Goal: Transaction & Acquisition: Download file/media

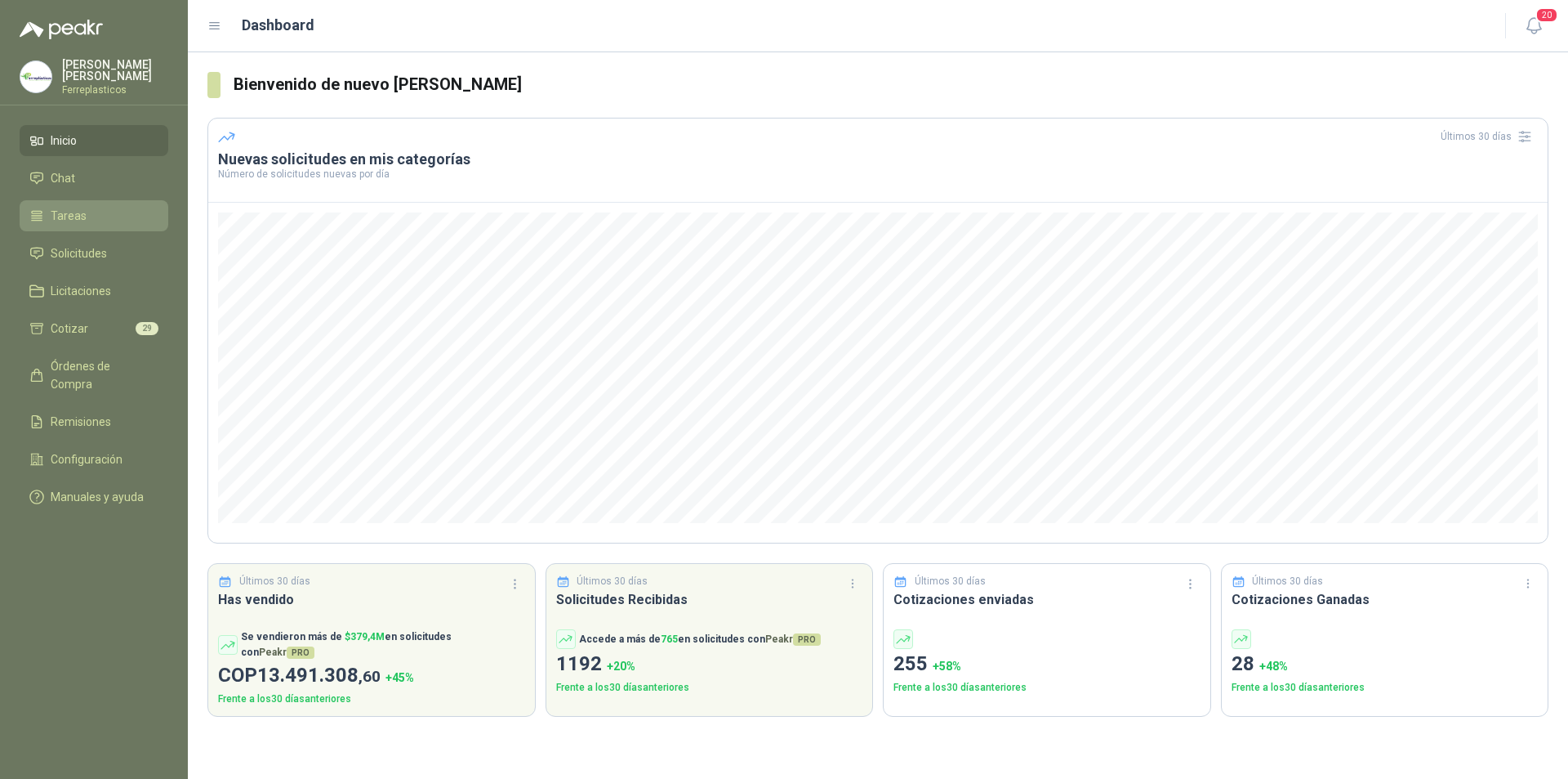
click at [82, 210] on span "Tareas" at bounding box center [69, 216] width 36 height 18
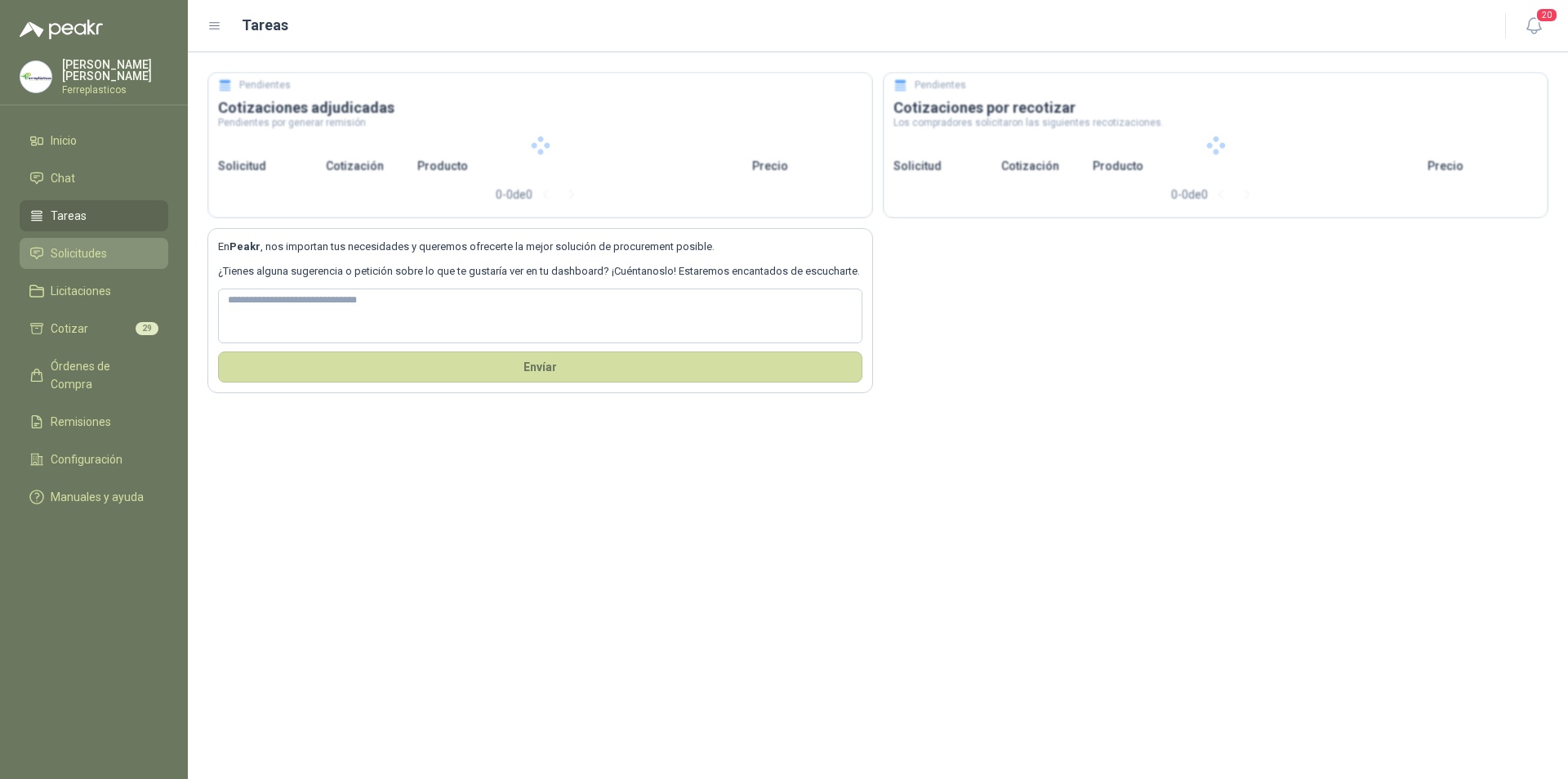
click at [87, 252] on span "Solicitudes" at bounding box center [79, 254] width 56 height 18
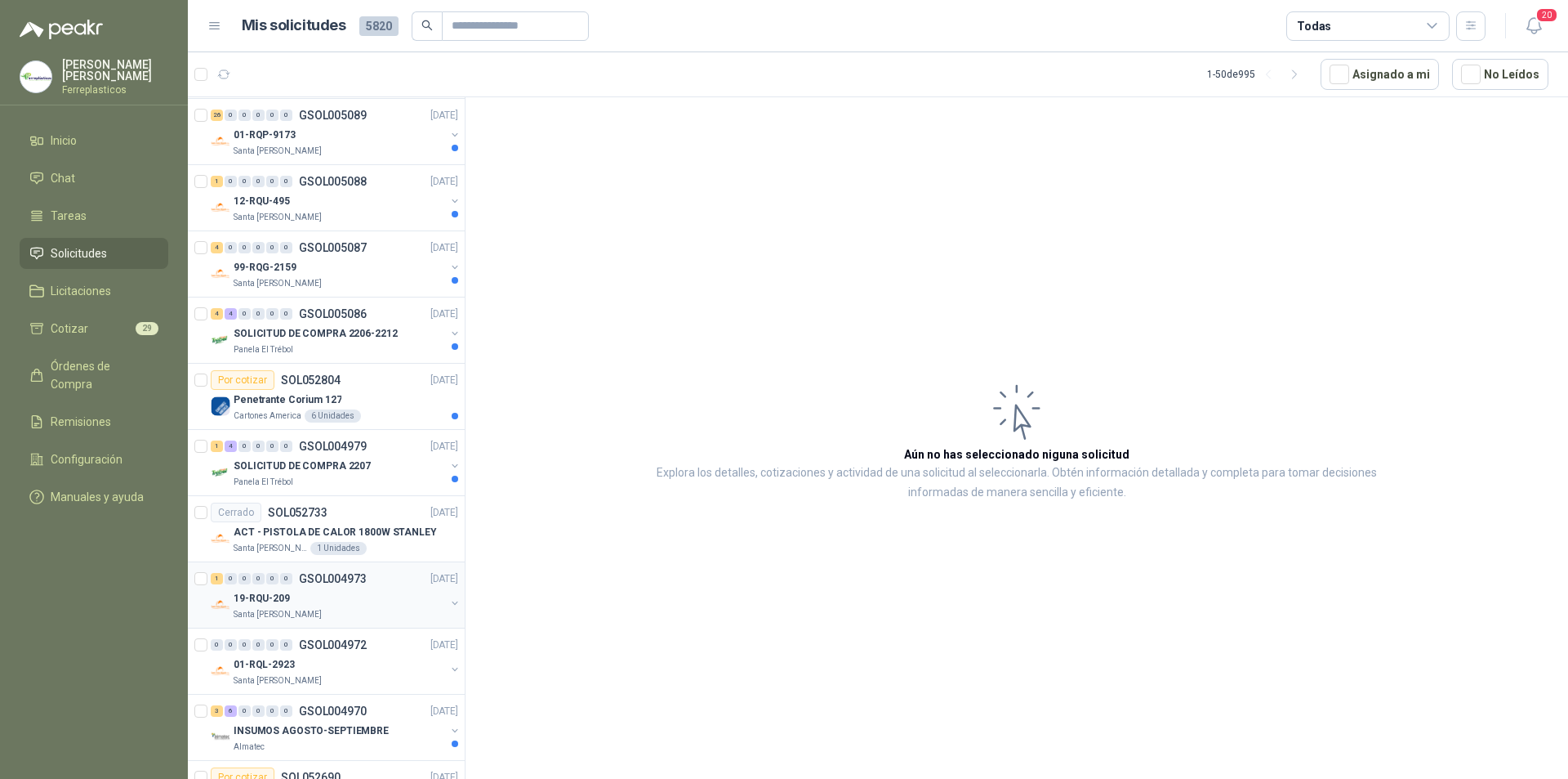
scroll to position [409, 0]
click at [327, 257] on p "GSOL005087" at bounding box center [333, 251] width 68 height 12
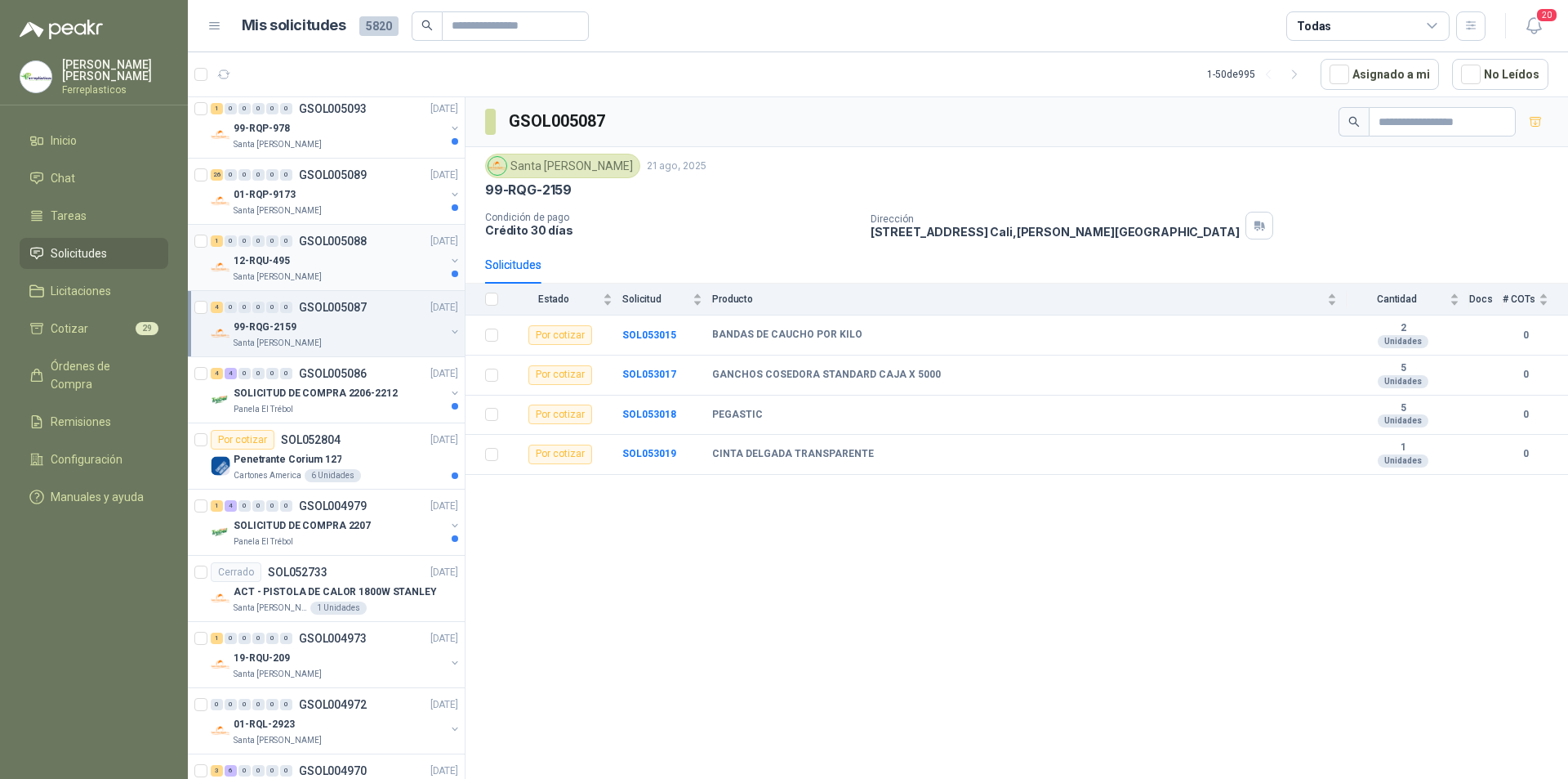
scroll to position [327, 0]
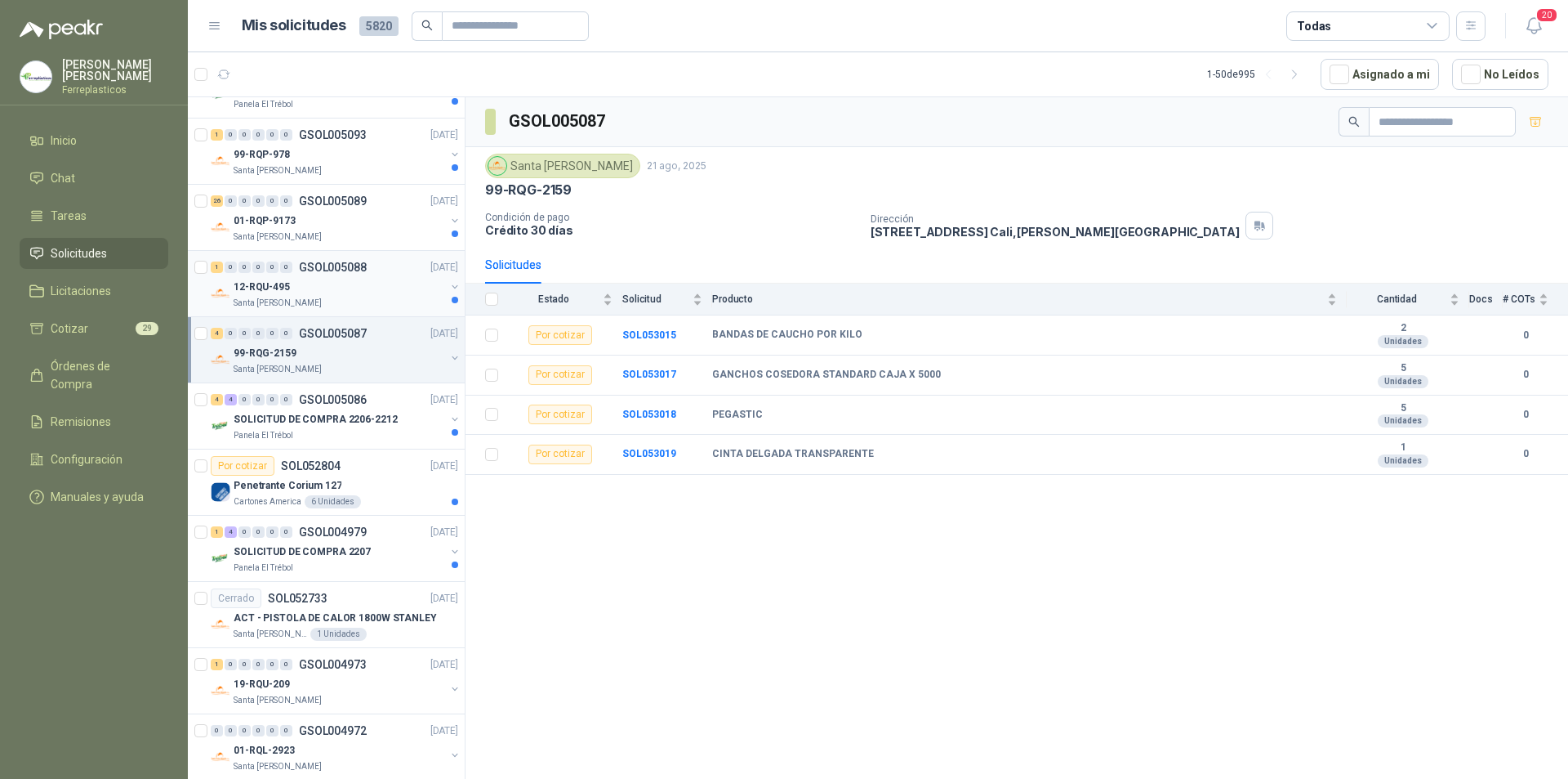
click at [370, 283] on div "12-RQU-495" at bounding box center [339, 287] width 212 height 20
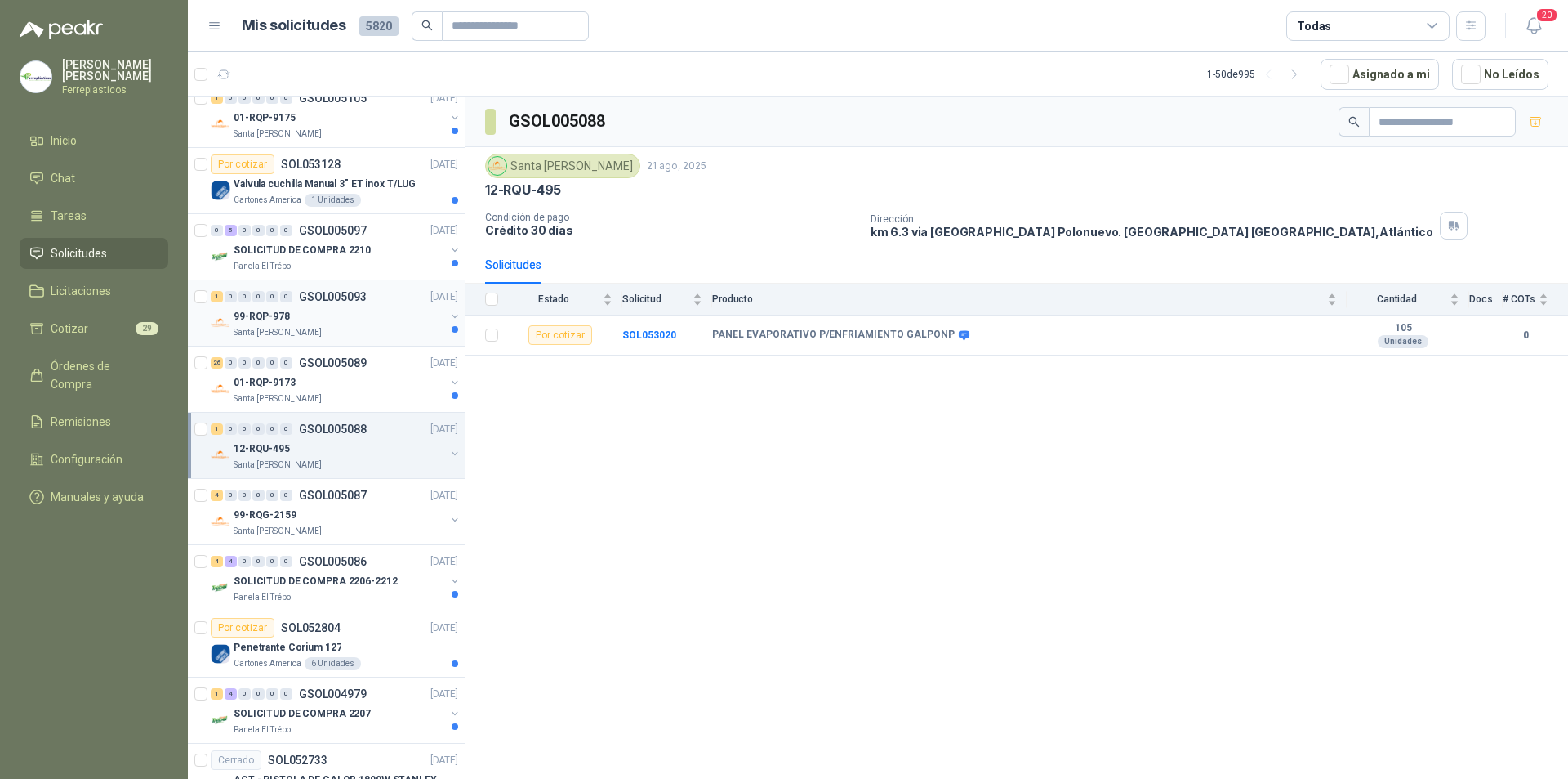
scroll to position [164, 0]
click at [298, 379] on div "01-RQP-9173" at bounding box center [339, 384] width 212 height 20
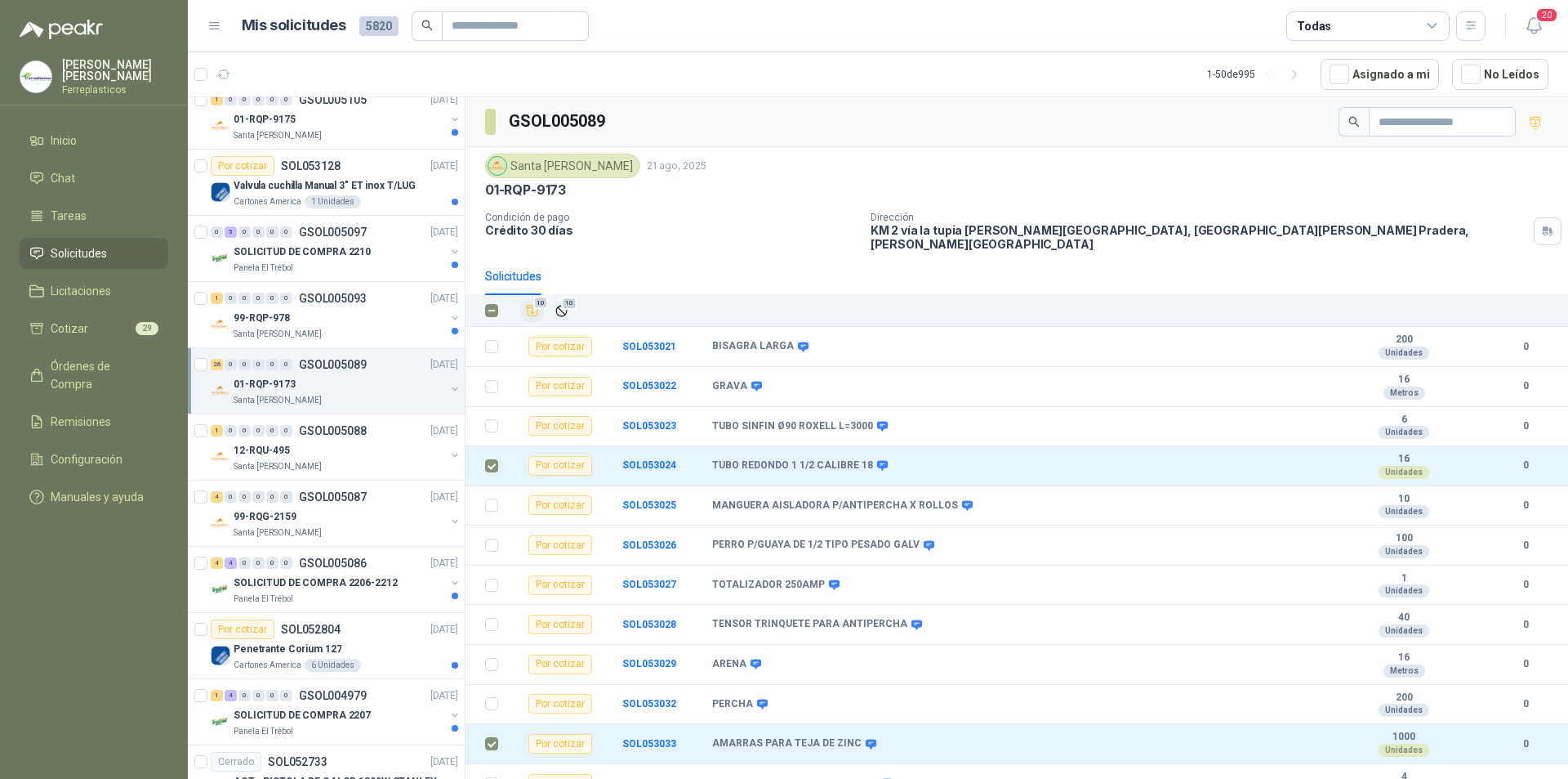
click at [535, 297] on span "10" at bounding box center [540, 303] width 15 height 13
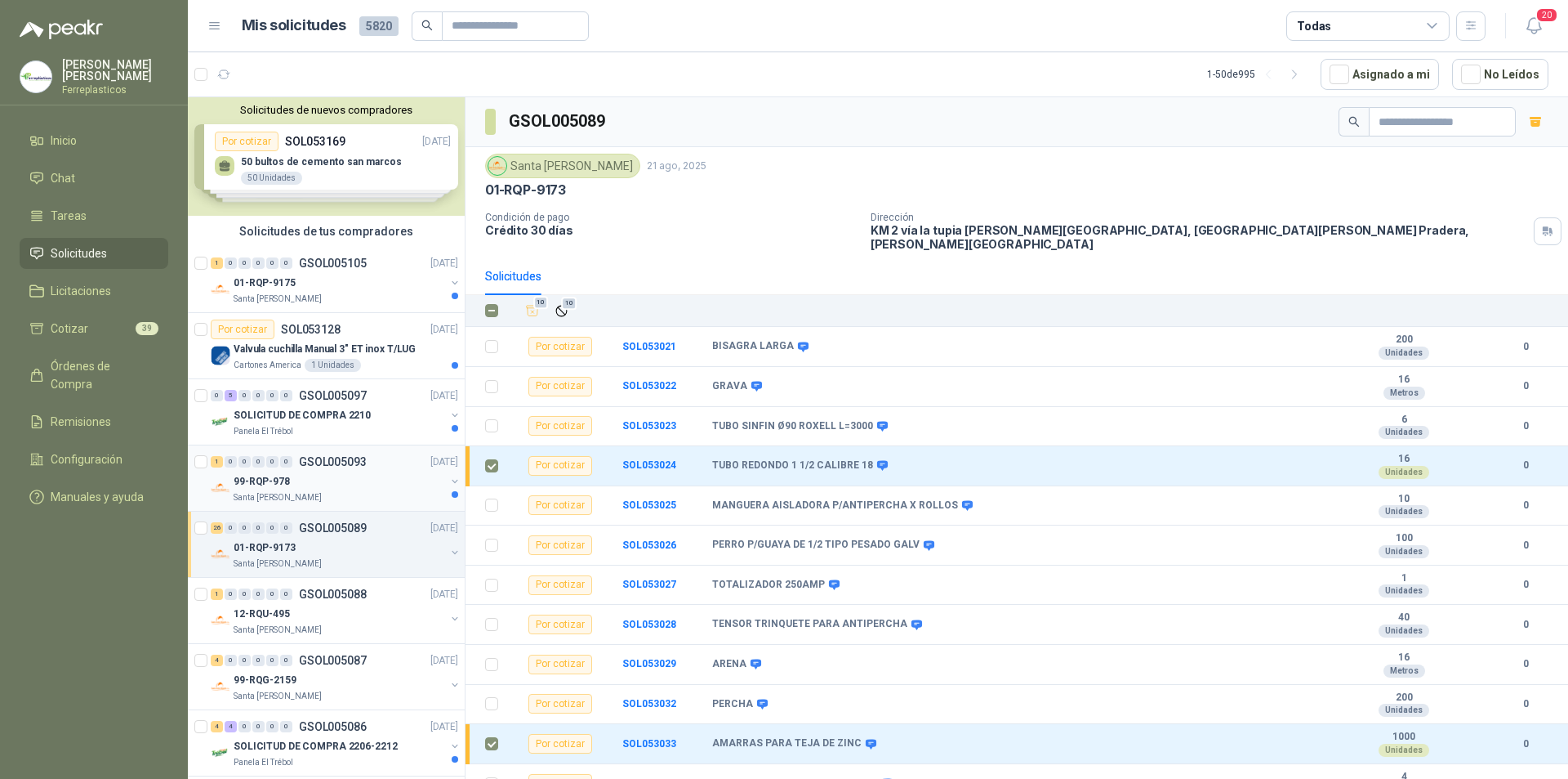
click at [372, 465] on div "1 0 0 0 0 0 GSOL005093 [DATE]" at bounding box center [337, 462] width 251 height 20
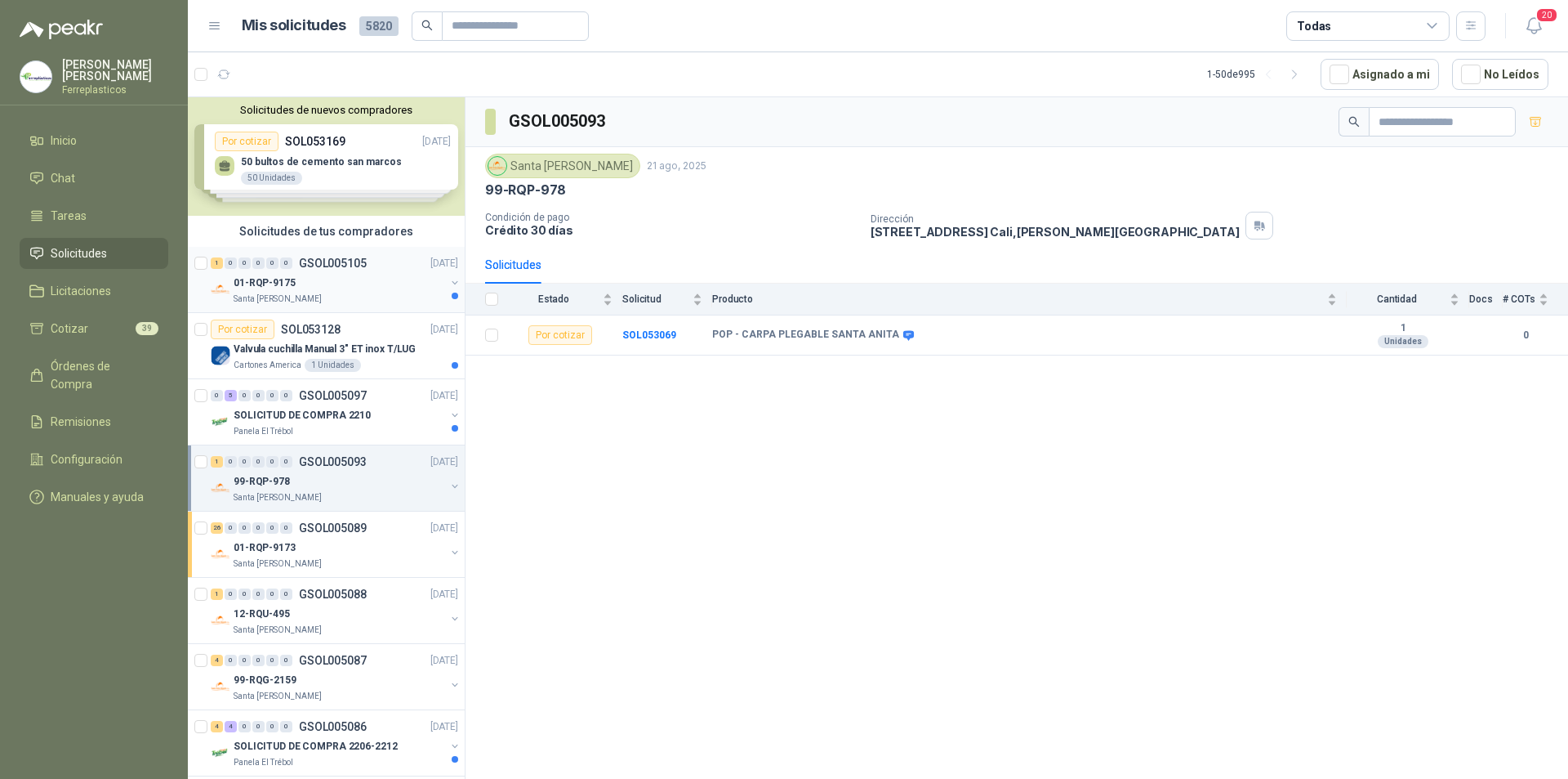
click at [407, 288] on div "01-RQP-9175" at bounding box center [339, 283] width 212 height 20
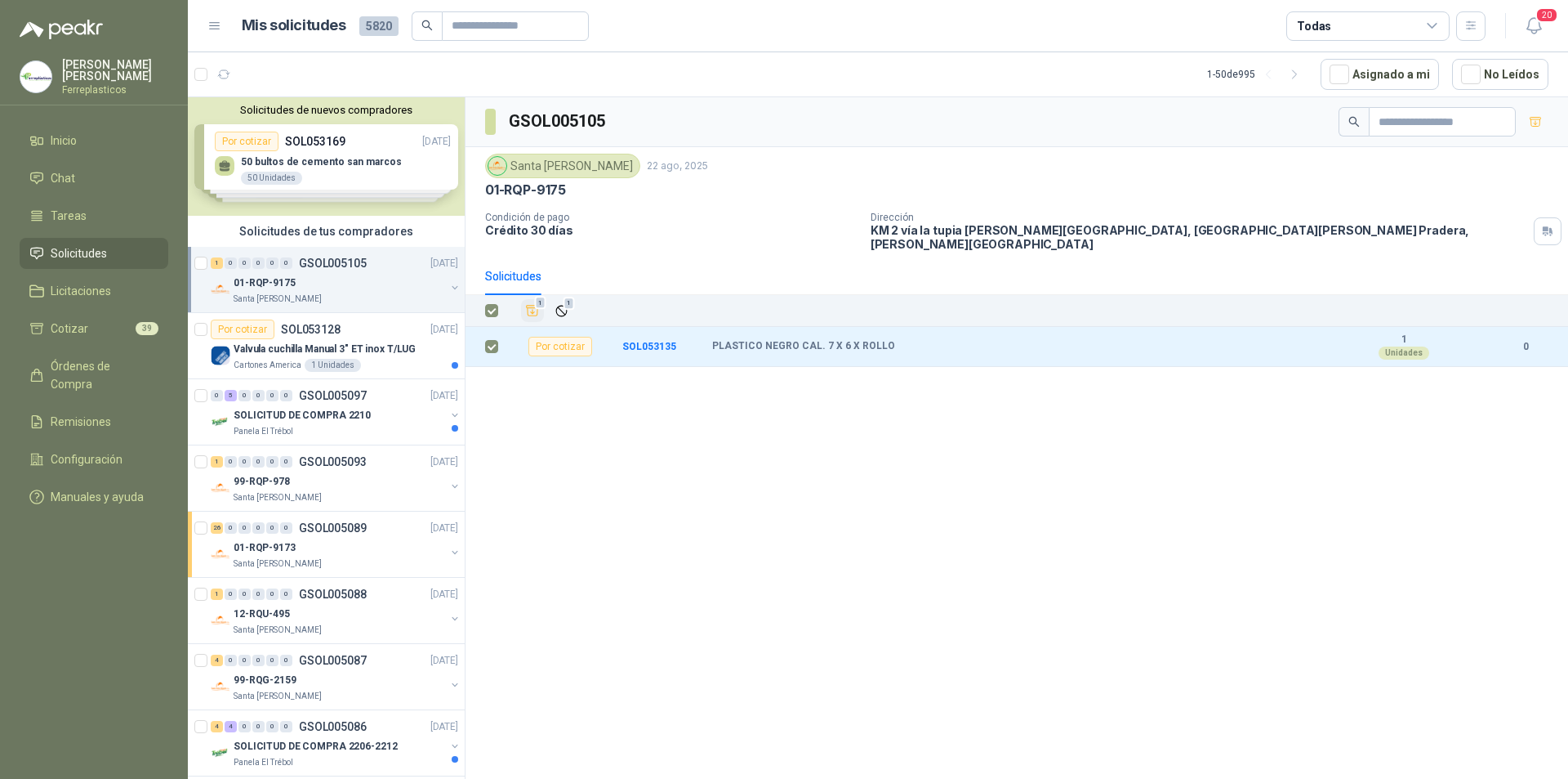
click at [535, 303] on icon "Añadir" at bounding box center [532, 310] width 15 height 15
click at [93, 325] on li "Cotizar 40" at bounding box center [94, 329] width 129 height 18
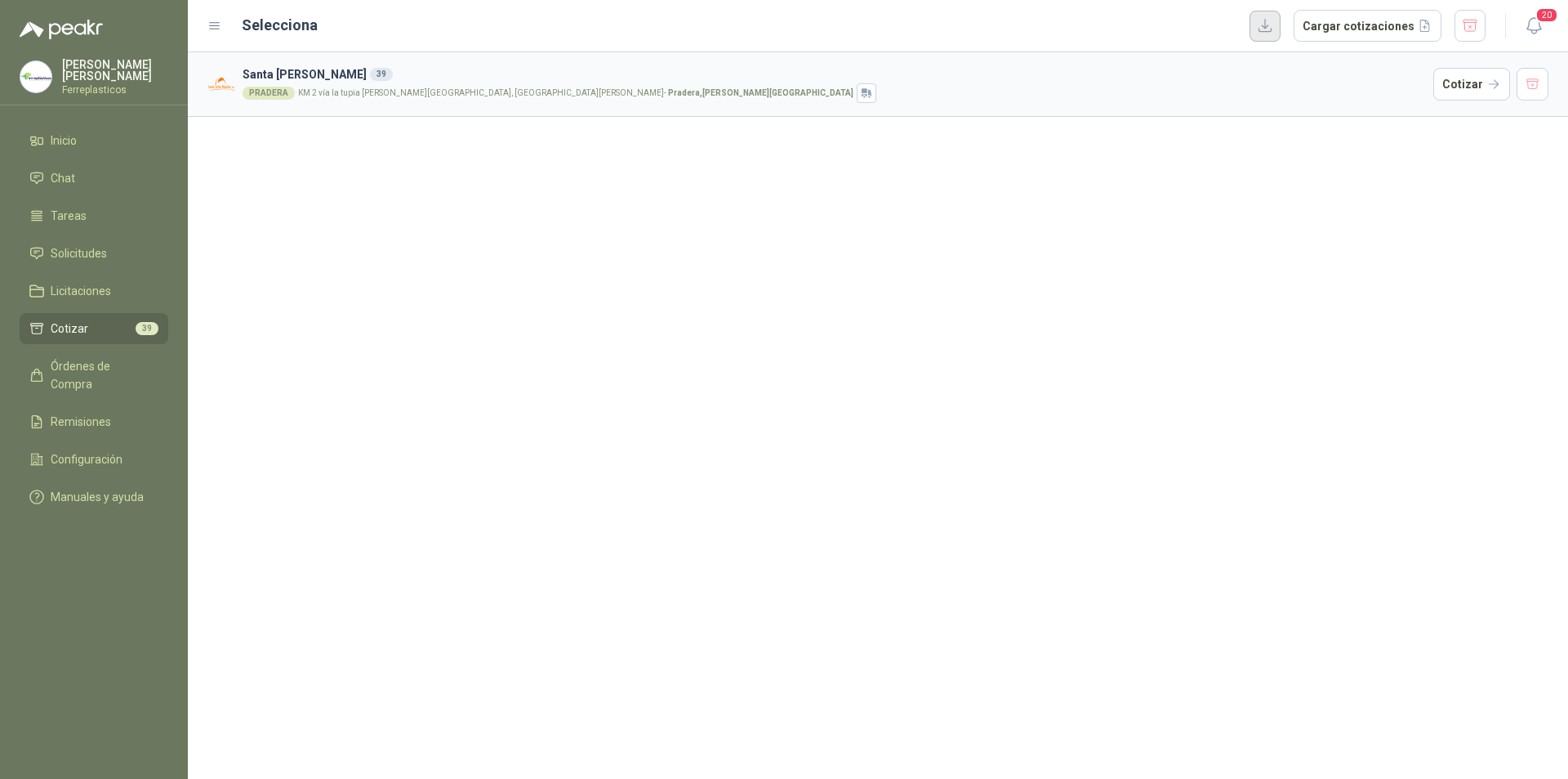
click at [1281, 29] on button "button" at bounding box center [1265, 26] width 31 height 31
click at [115, 357] on span "Órdenes de Compra" at bounding box center [102, 375] width 102 height 36
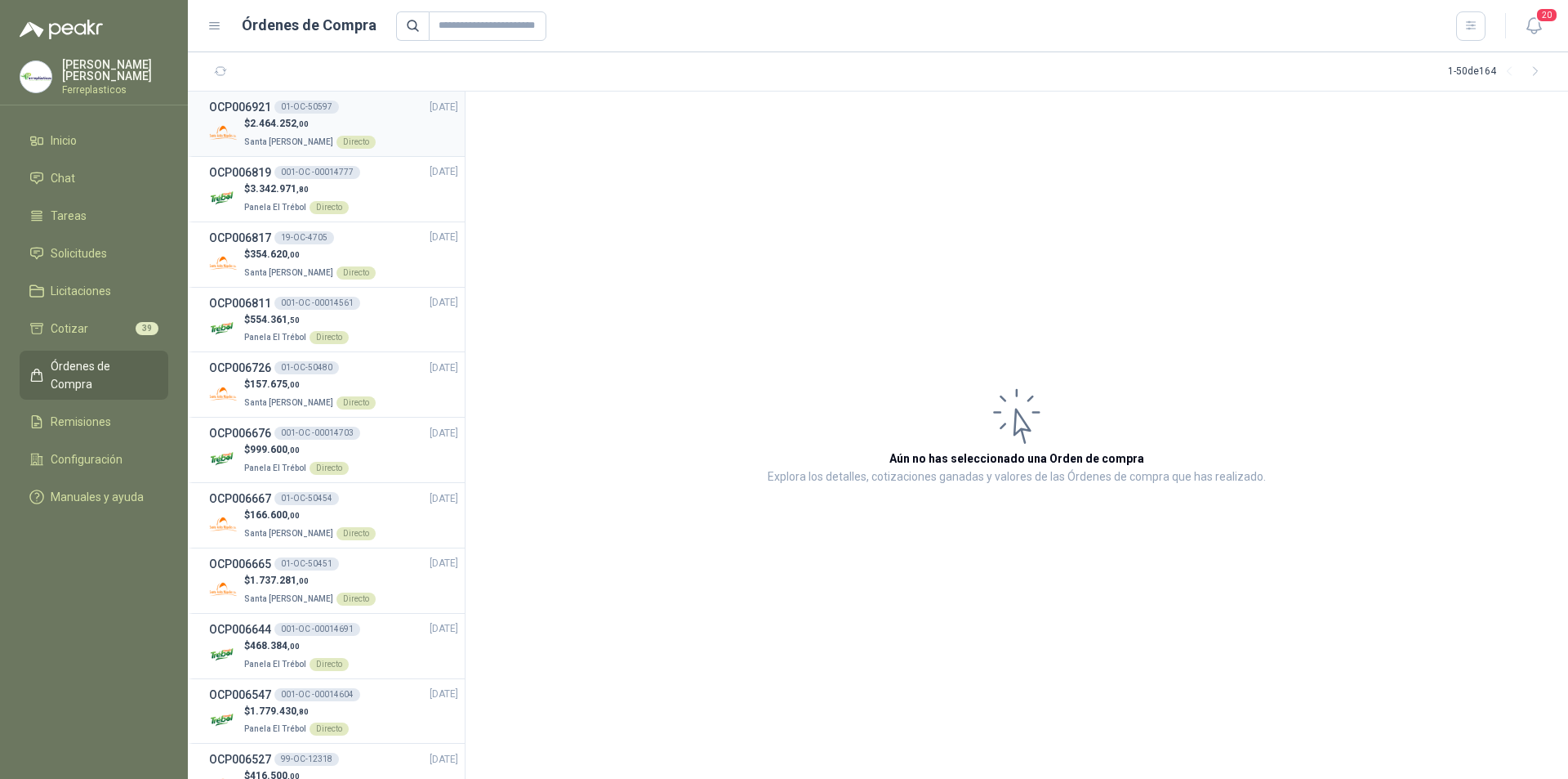
click at [381, 134] on div "$ 2.464.252 ,00 Santa [PERSON_NAME] Directo" at bounding box center [334, 133] width 249 height 34
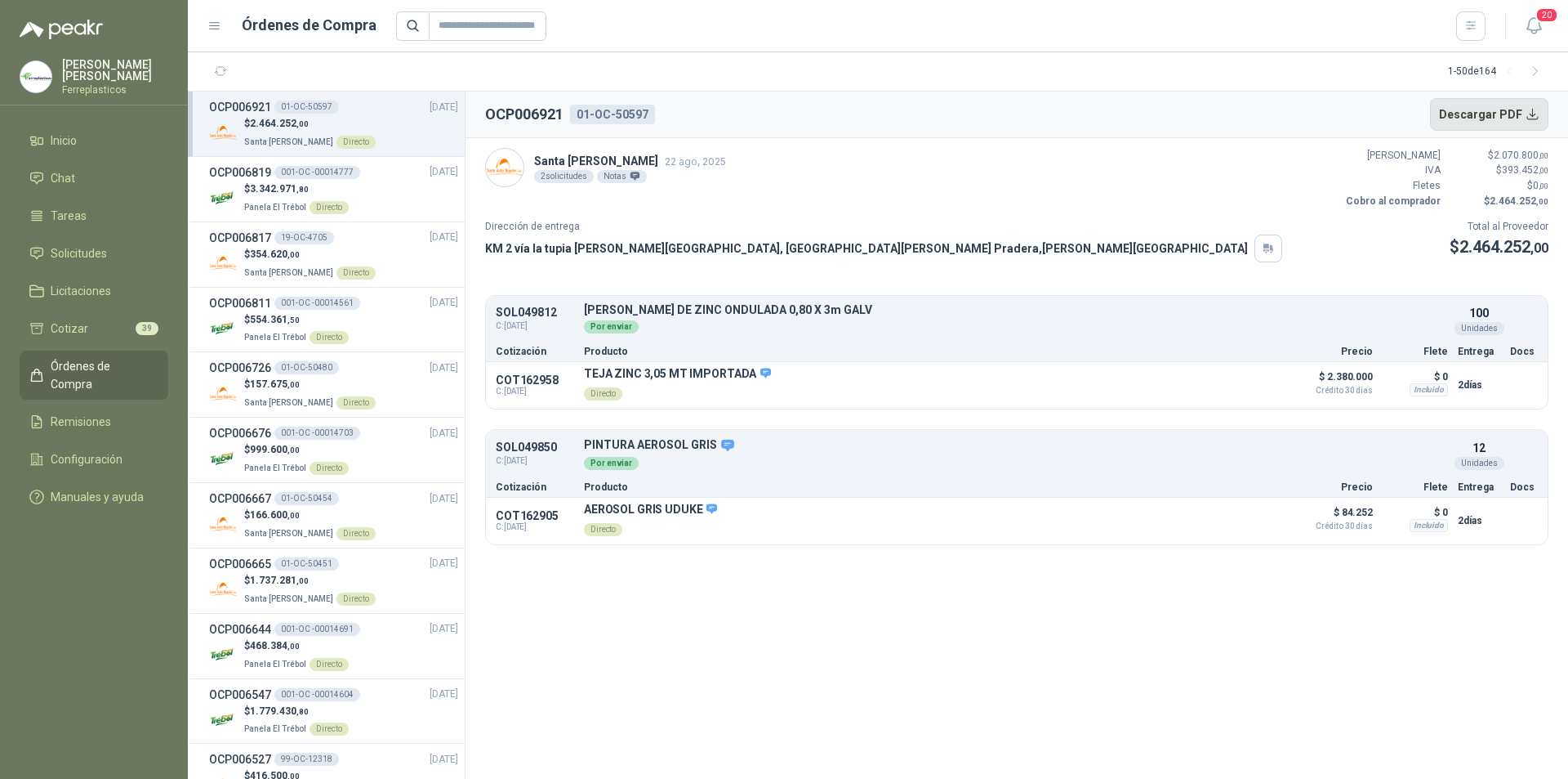
click at [1476, 116] on button "Descargar PDF" at bounding box center [1489, 115] width 119 height 33
